Goal: Find specific page/section: Find specific page/section

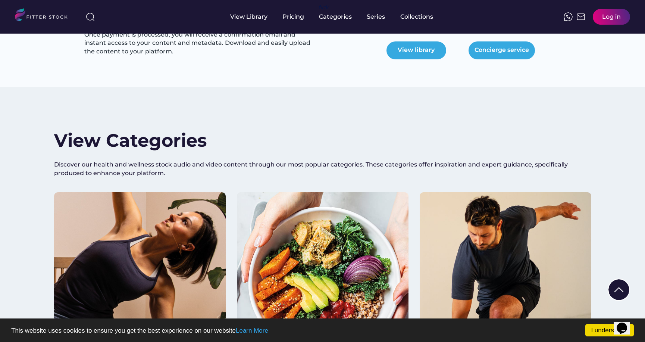
scroll to position [665, 0]
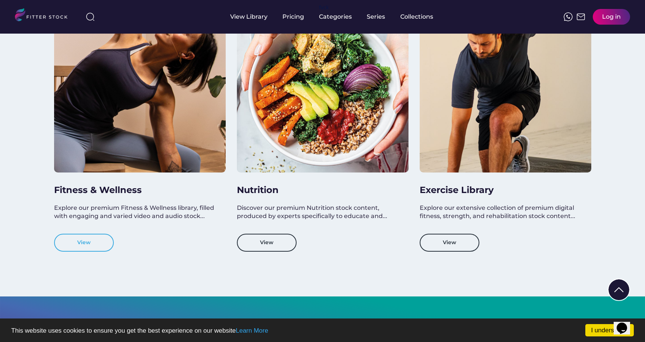
click at [105, 242] on button "View" at bounding box center [84, 243] width 60 height 18
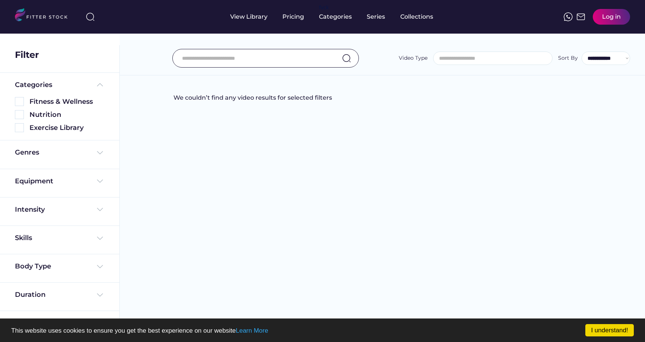
select select
select select "**********"
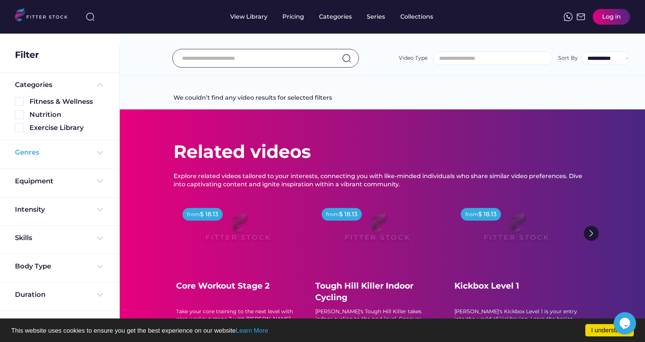
click at [64, 150] on div "Genres" at bounding box center [60, 152] width 90 height 9
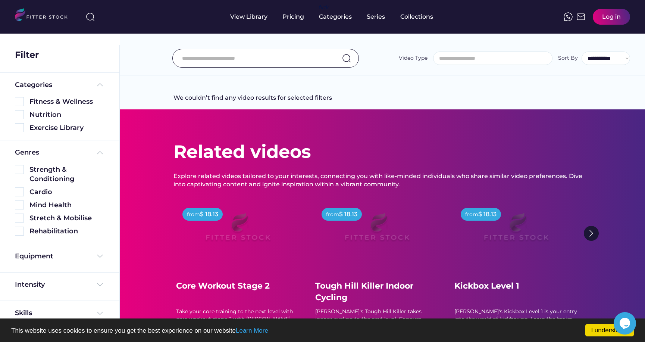
click at [62, 262] on div "Equipment" at bounding box center [60, 258] width 90 height 13
click at [53, 65] on div "Filter" at bounding box center [59, 53] width 119 height 39
click at [235, 20] on div "View Library" at bounding box center [248, 17] width 37 height 8
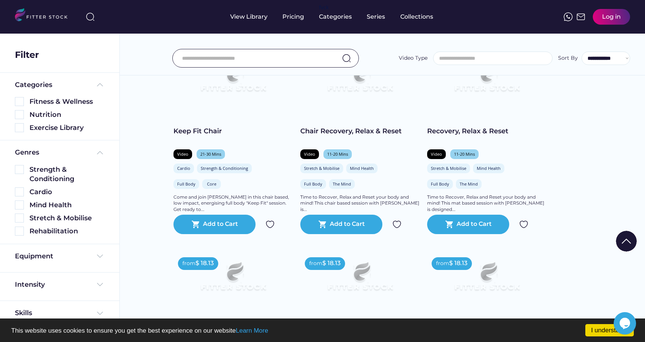
scroll to position [705, 0]
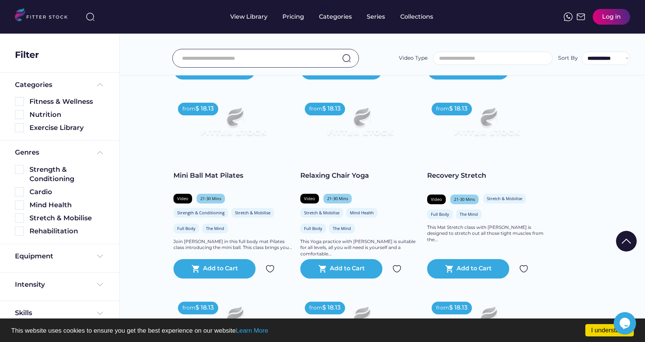
drag, startPoint x: 171, startPoint y: 137, endPoint x: 152, endPoint y: 164, distance: 32.8
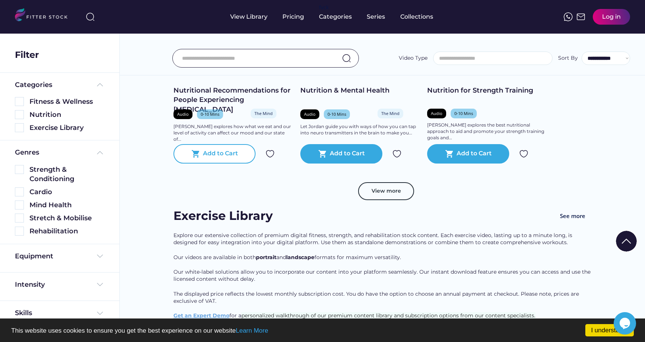
scroll to position [2968, 0]
